Goal: Task Accomplishment & Management: Manage account settings

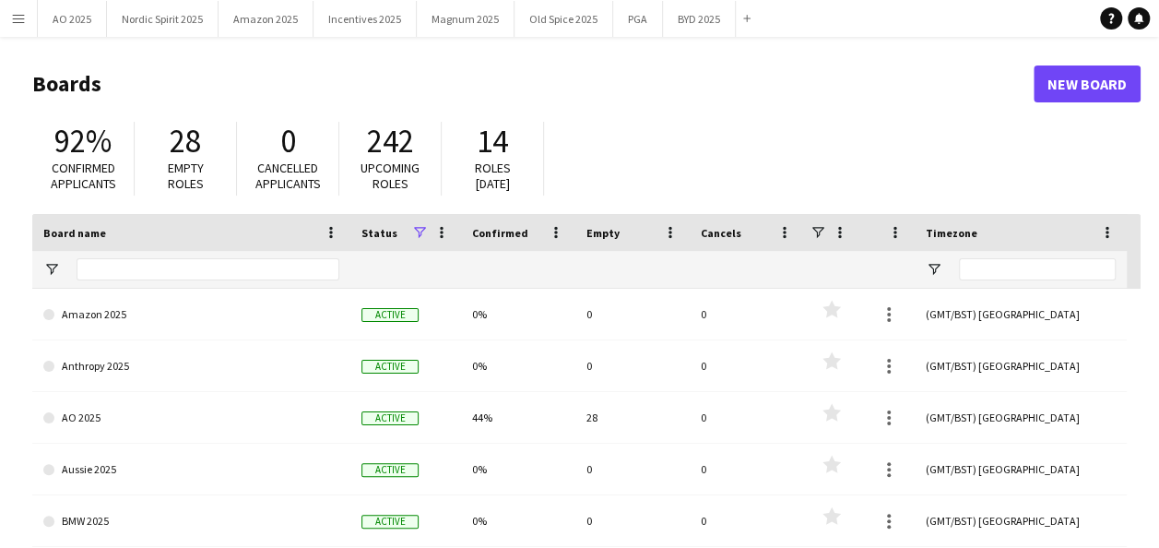
click at [26, 22] on button "Menu" at bounding box center [18, 18] width 37 height 37
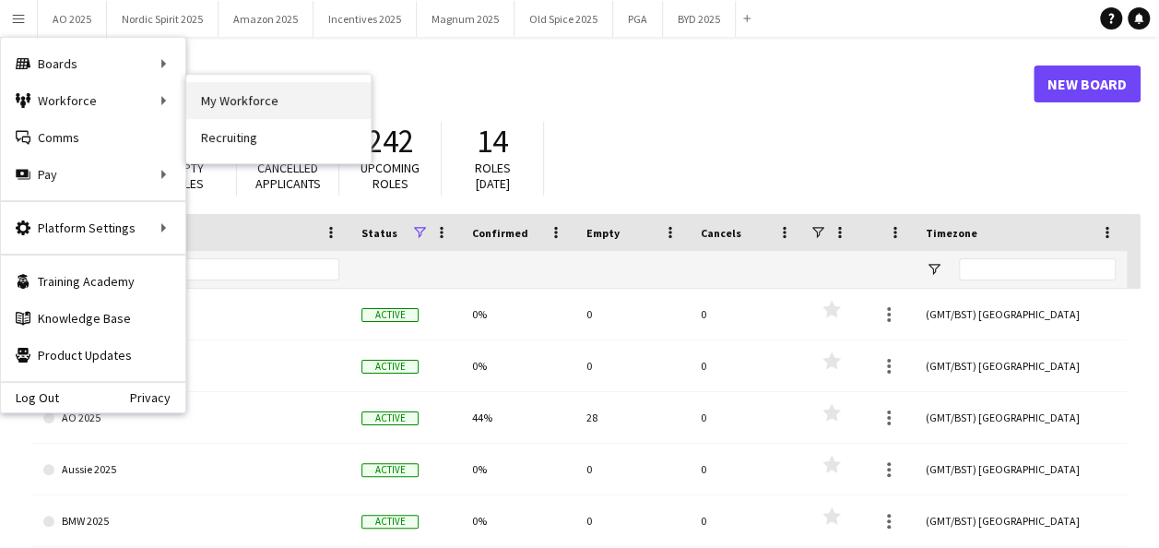
click at [243, 104] on link "My Workforce" at bounding box center [278, 100] width 184 height 37
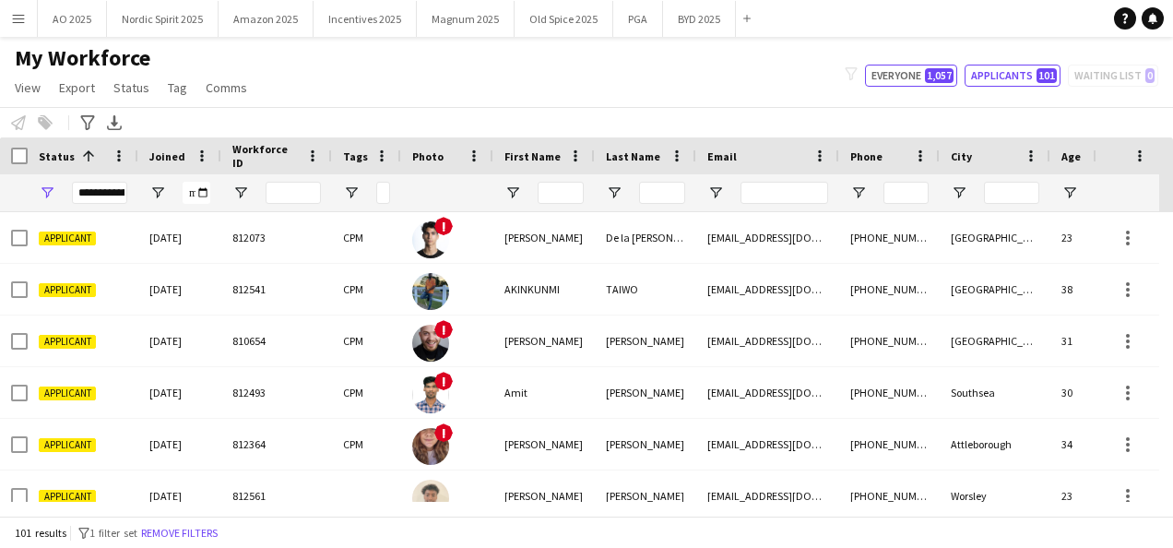
drag, startPoint x: 938, startPoint y: 69, endPoint x: 728, endPoint y: 6, distance: 219.4
click at [938, 70] on span "1,057" at bounding box center [939, 75] width 29 height 15
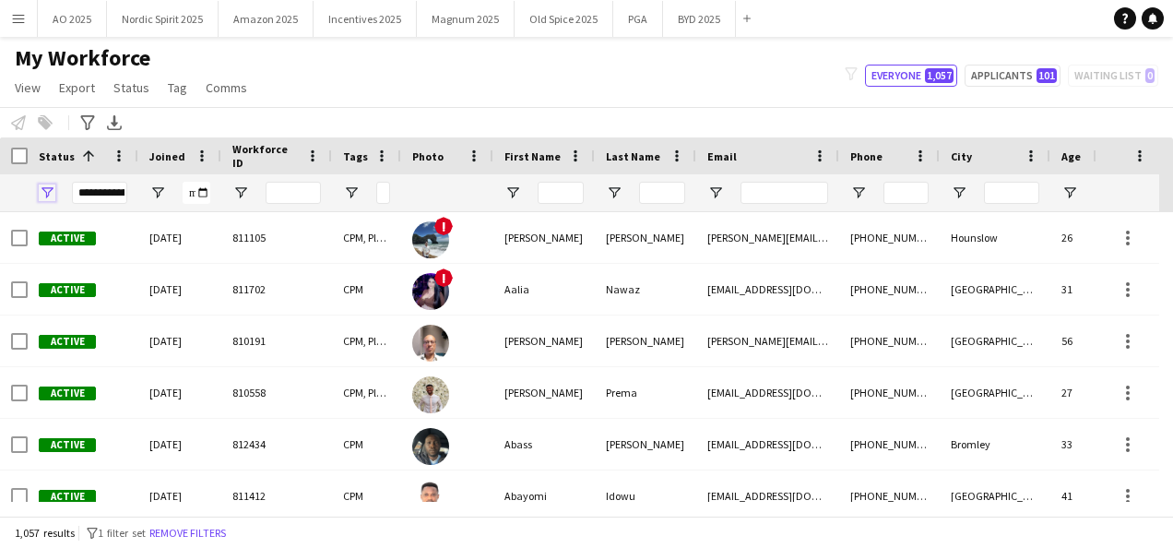
click at [47, 188] on span "Open Filter Menu" at bounding box center [47, 192] width 17 height 17
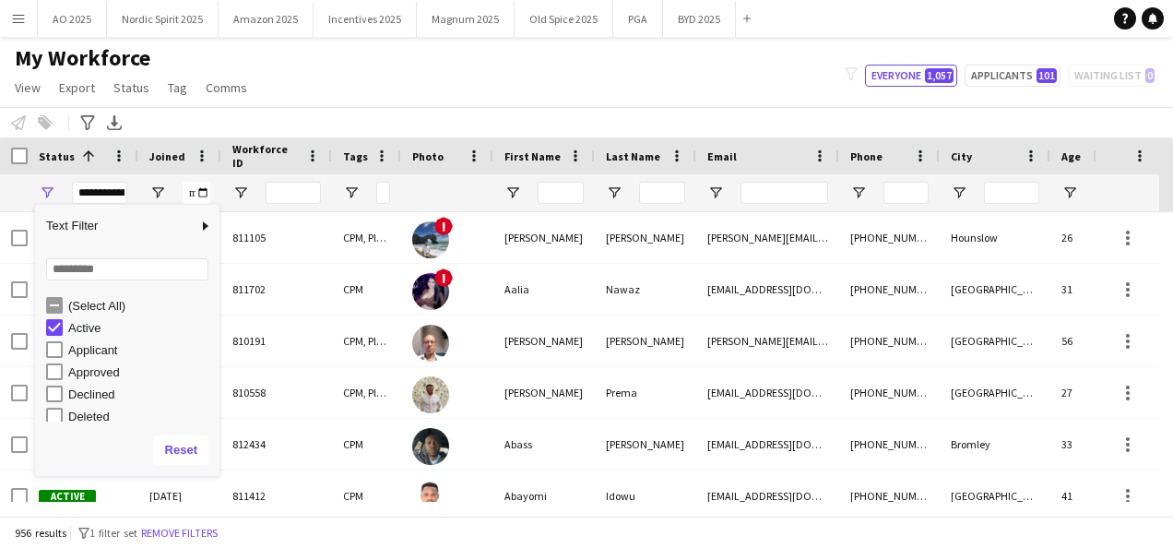
scroll to position [116, 0]
drag, startPoint x: 215, startPoint y: 375, endPoint x: 208, endPoint y: 338, distance: 38.5
click at [209, 336] on div "Approved Deleted In progress Invited Paused Suspended Waiting list" at bounding box center [127, 357] width 184 height 133
click at [94, 306] on div "(Select All)" at bounding box center [141, 306] width 146 height 14
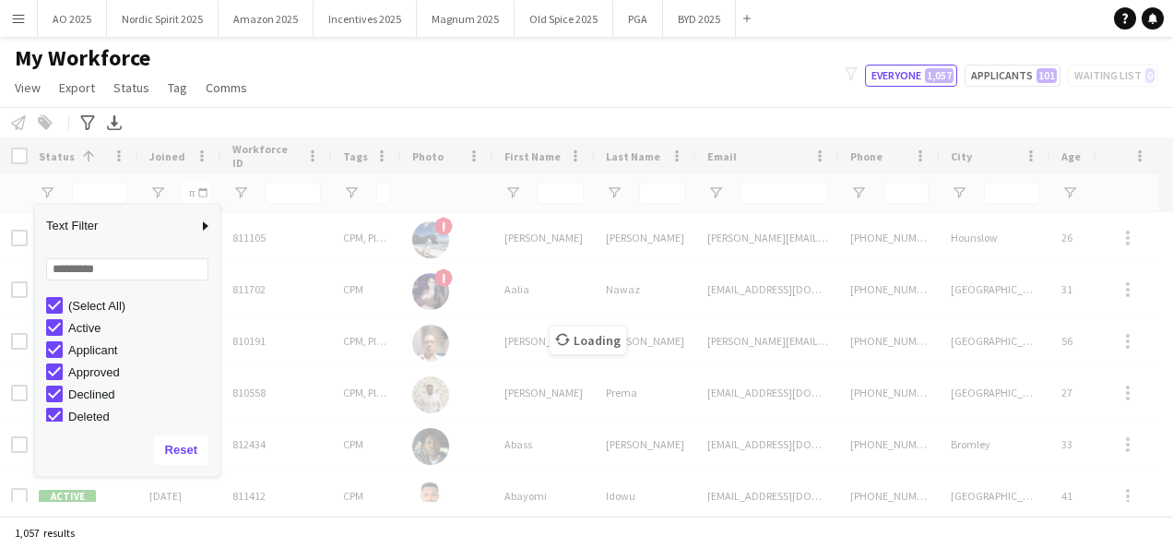
click at [94, 306] on div "(Select All)" at bounding box center [141, 306] width 146 height 14
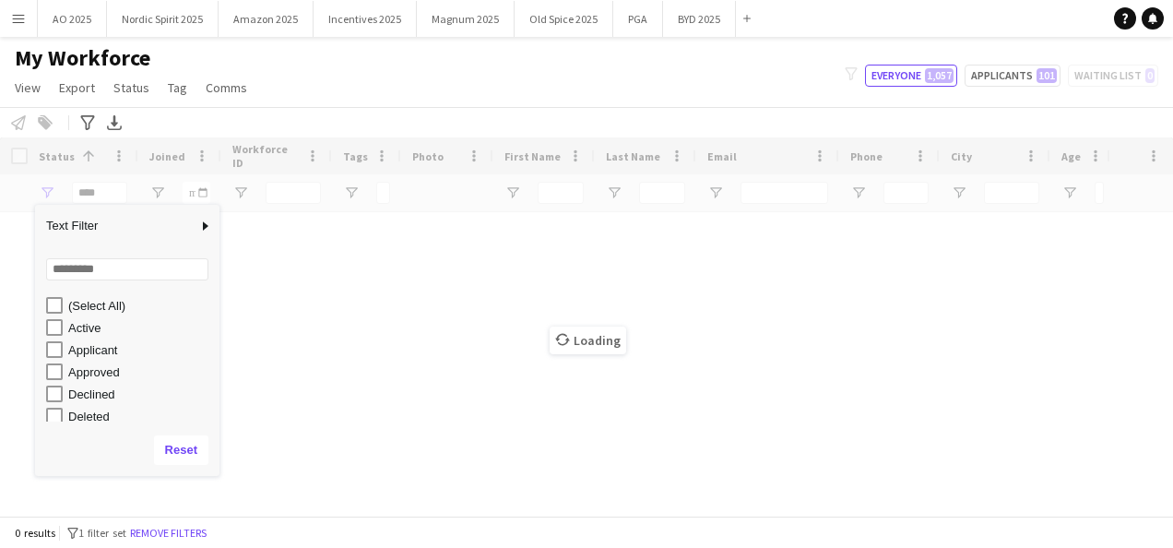
click at [82, 330] on div "Active" at bounding box center [141, 328] width 146 height 14
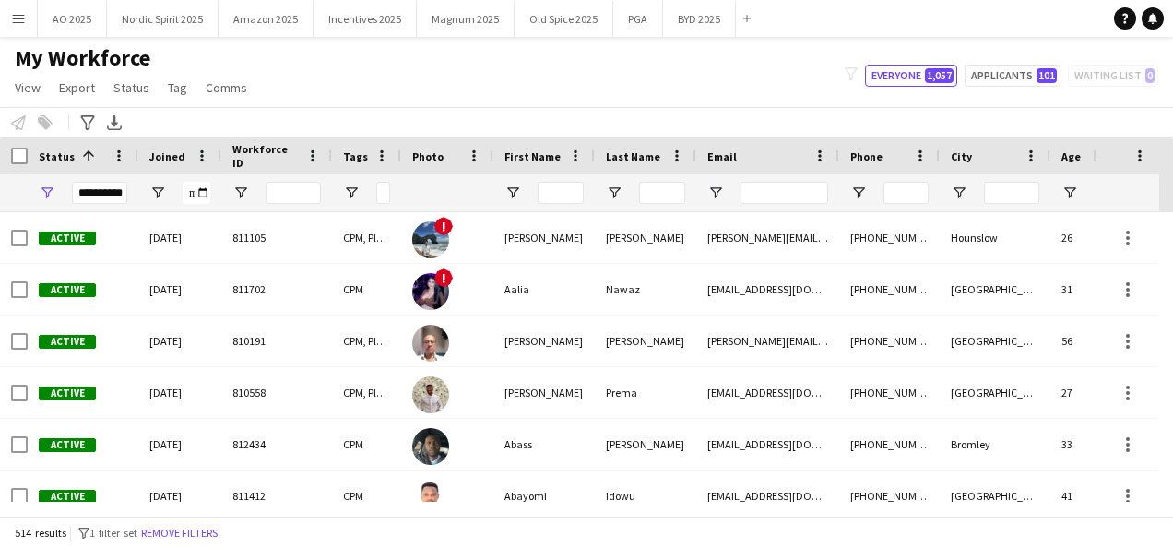
click at [290, 101] on div "My Workforce View Views Default view Compliance Log New view Update view Delete…" at bounding box center [586, 75] width 1173 height 63
click at [989, 87] on div "My Workforce View Views Default view Compliance Log New view Update view Delete…" at bounding box center [586, 75] width 1173 height 63
click at [994, 72] on button "Applicants 101" at bounding box center [1013, 76] width 96 height 22
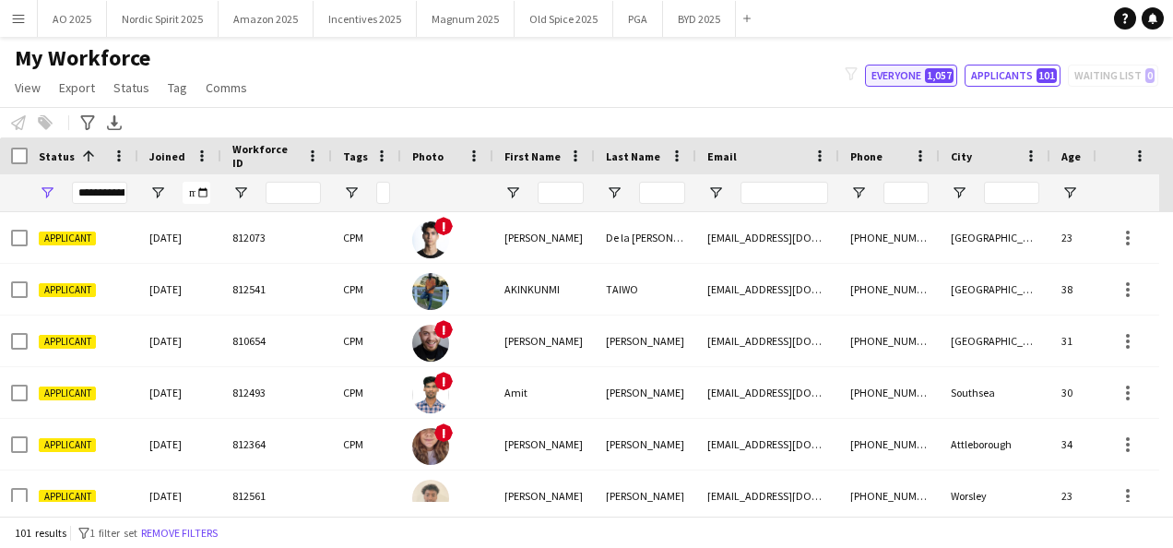
click at [896, 78] on button "Everyone 1,057" at bounding box center [911, 76] width 92 height 22
type input "**********"
